Goal: Share content

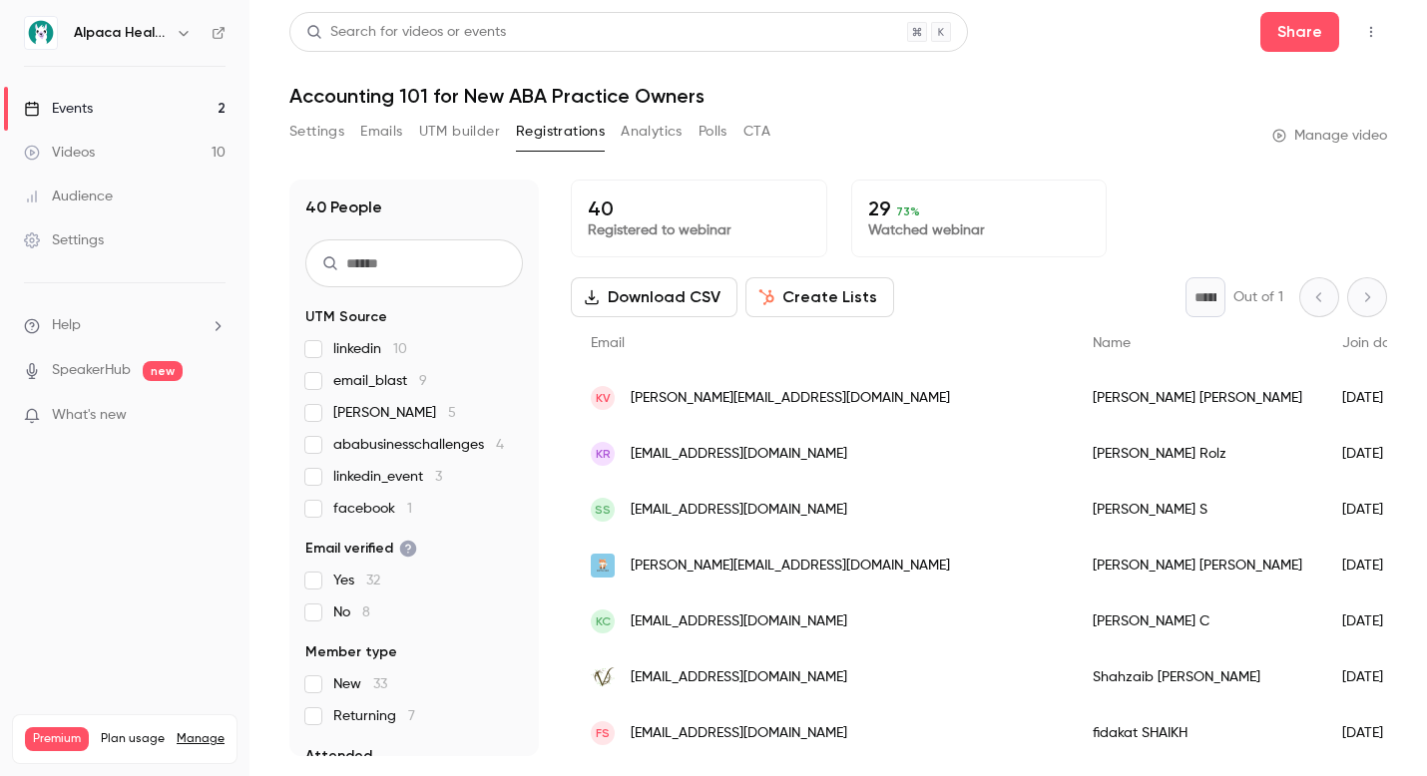
click at [182, 110] on link "Events 2" at bounding box center [124, 109] width 249 height 44
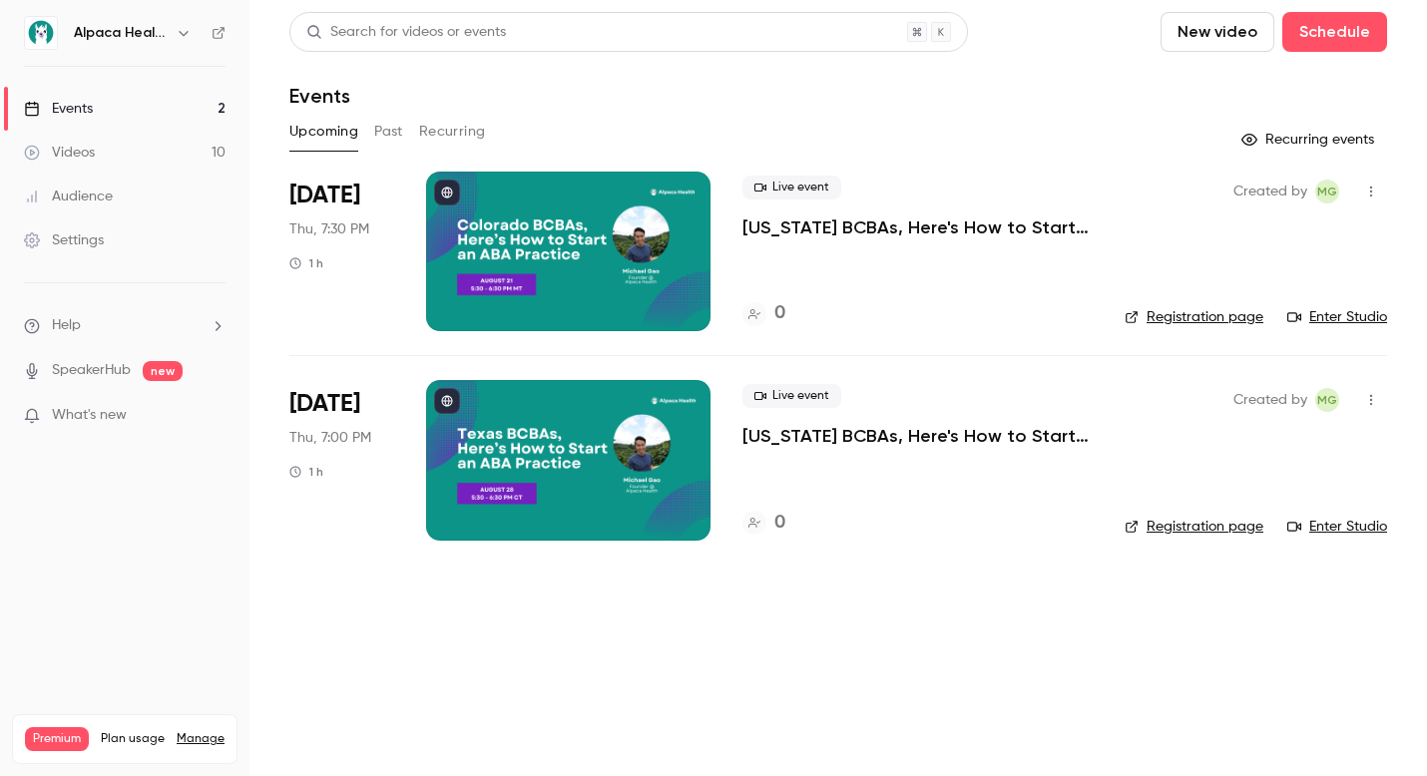
click at [880, 438] on p "[US_STATE] BCBAs, Here's How to Start an ABA Practice" at bounding box center [917, 436] width 350 height 24
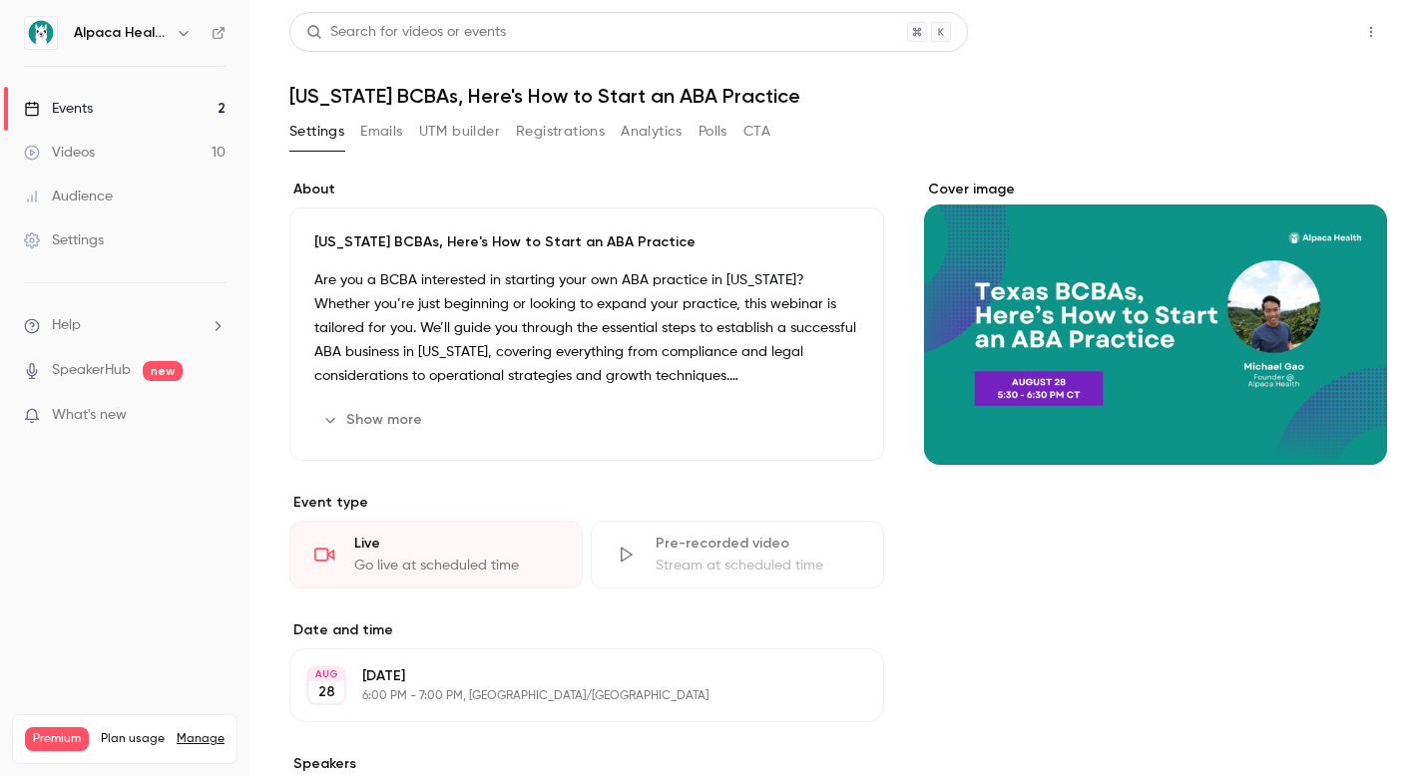
click at [1272, 31] on button "Share" at bounding box center [1299, 32] width 79 height 40
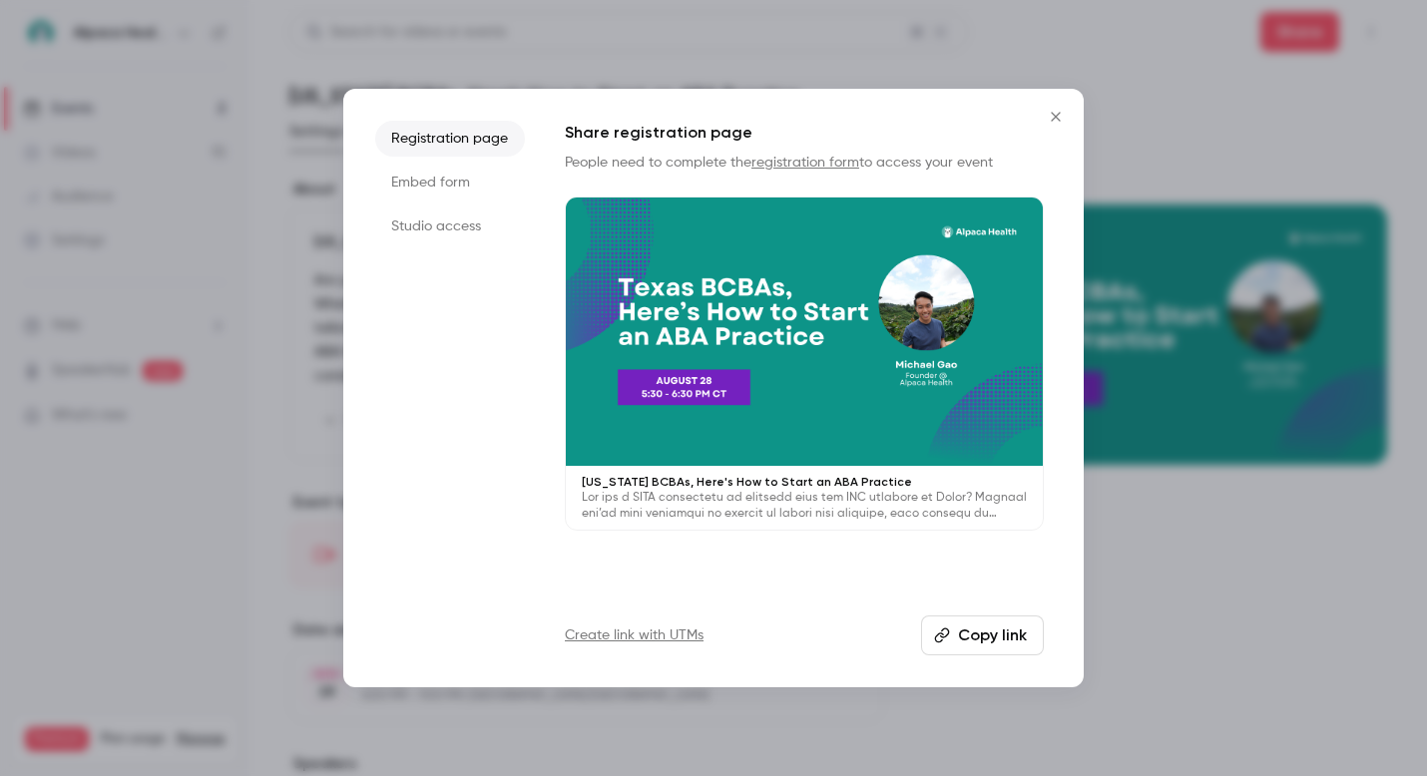
click at [654, 631] on link "Create link with UTMs" at bounding box center [634, 636] width 139 height 20
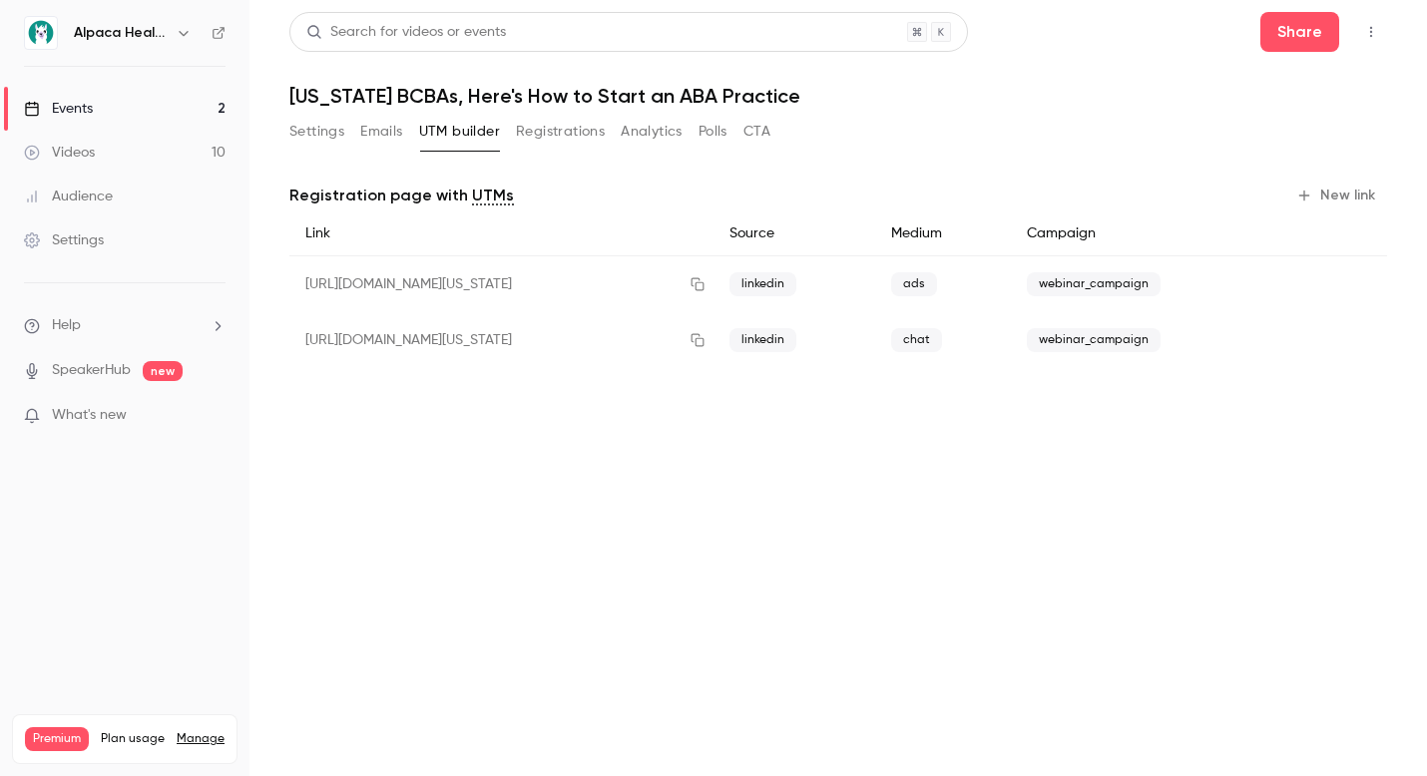
click at [585, 494] on main "Search for videos or events Share [US_STATE] BCBAs, Here's How to Start an ABA …" at bounding box center [837, 388] width 1177 height 776
